Goal: Transaction & Acquisition: Purchase product/service

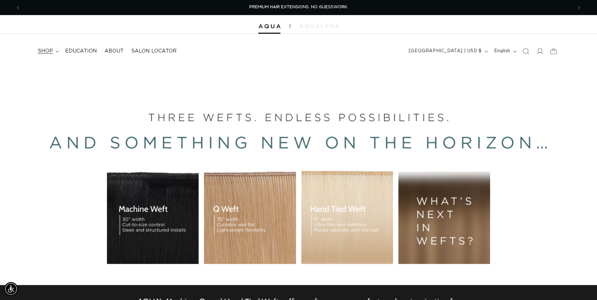
click at [57, 53] on summary "shop" at bounding box center [47, 51] width 27 height 14
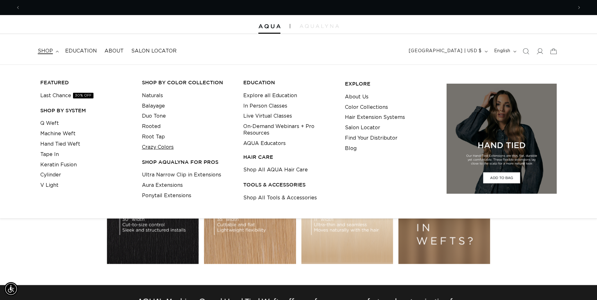
scroll to position [0, 553]
click at [167, 146] on link "Crazy Colors" at bounding box center [158, 147] width 32 height 10
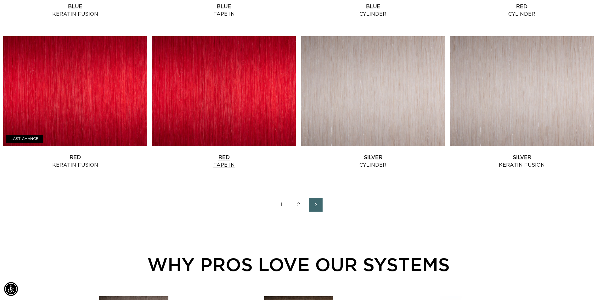
scroll to position [850, 0]
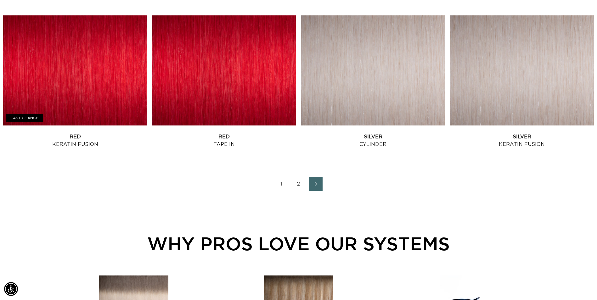
click at [299, 184] on link "2" at bounding box center [299, 184] width 14 height 14
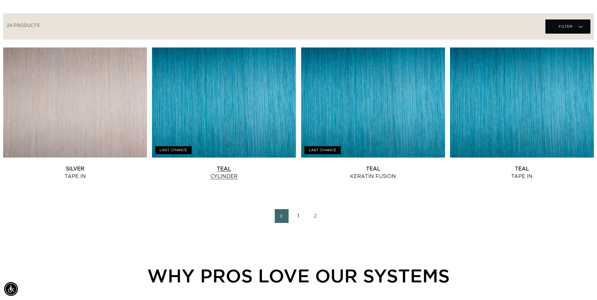
scroll to position [220, 0]
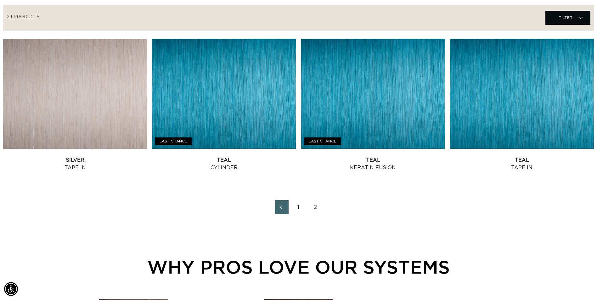
click at [286, 208] on link "Previous page" at bounding box center [282, 208] width 14 height 14
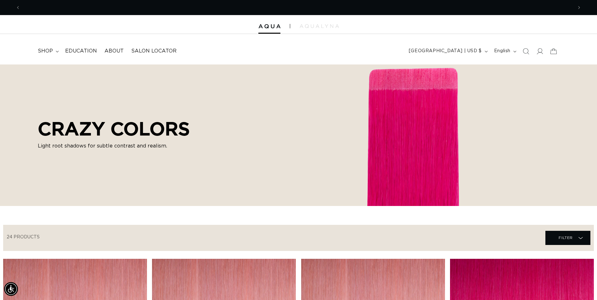
scroll to position [0, 553]
